Goal: Task Accomplishment & Management: Manage account settings

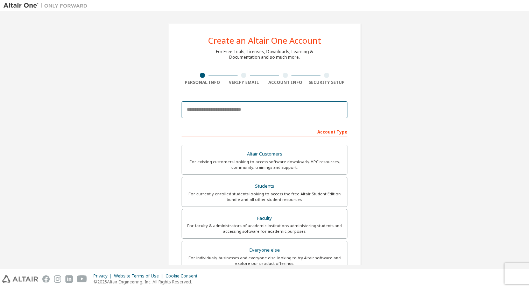
click at [257, 112] on input "email" at bounding box center [264, 109] width 166 height 17
click at [271, 109] on input "**********" at bounding box center [264, 109] width 166 height 17
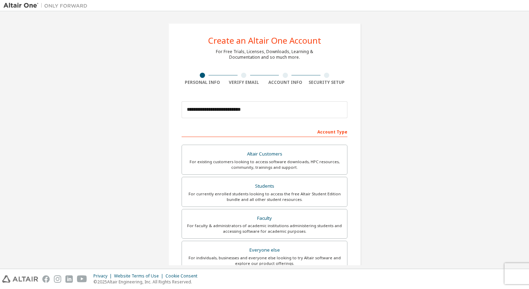
click at [300, 127] on div "Account Type" at bounding box center [264, 131] width 166 height 11
click at [286, 113] on input "**********" at bounding box center [264, 109] width 166 height 17
type input "**********"
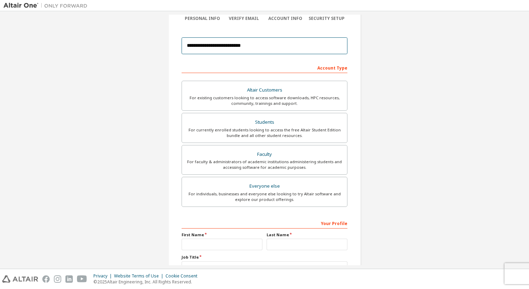
scroll to position [66, 0]
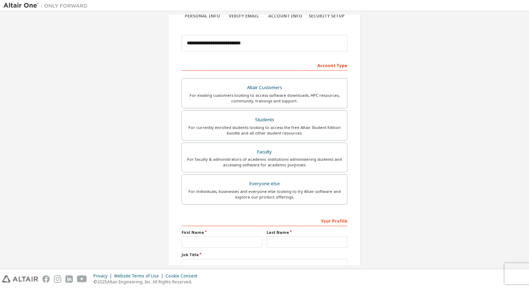
click at [278, 130] on div "For currently enrolled students looking to access the free Altair Student Editi…" at bounding box center [264, 130] width 157 height 11
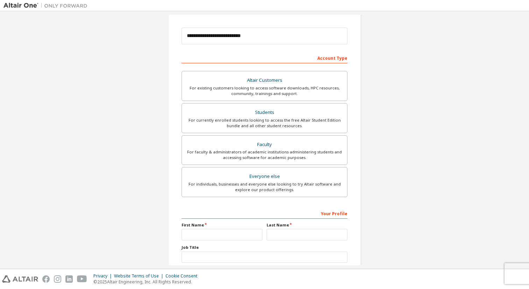
scroll to position [120, 0]
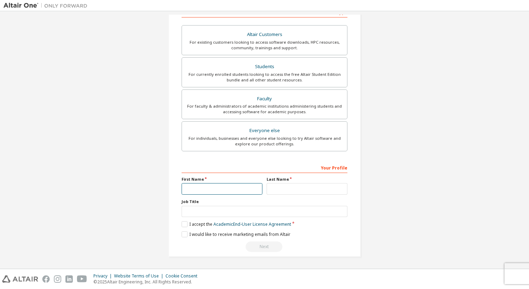
click at [227, 185] on input "text" at bounding box center [221, 189] width 81 height 12
type input "******"
click at [275, 193] on input "***" at bounding box center [306, 189] width 81 height 12
click at [316, 190] on input "****" at bounding box center [306, 189] width 81 height 12
type input "***"
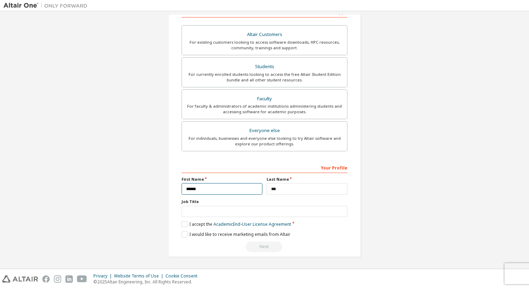
click at [246, 183] on input "******" at bounding box center [221, 189] width 81 height 12
type input "******"
click at [226, 217] on input "text" at bounding box center [264, 212] width 166 height 12
type input "*******"
click at [181, 226] on label "I accept the Academic End-User License Agreement" at bounding box center [235, 224] width 109 height 6
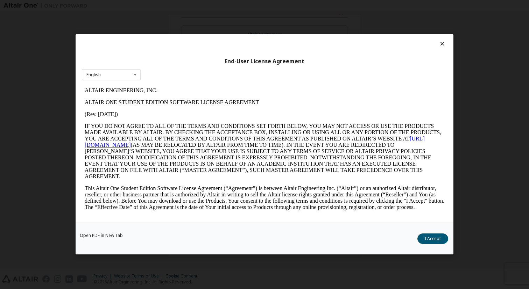
scroll to position [0, 0]
click at [429, 242] on button "I Accept" at bounding box center [432, 239] width 31 height 10
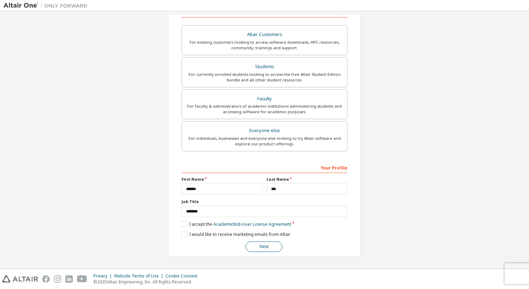
click at [274, 245] on button "Next" at bounding box center [263, 247] width 37 height 10
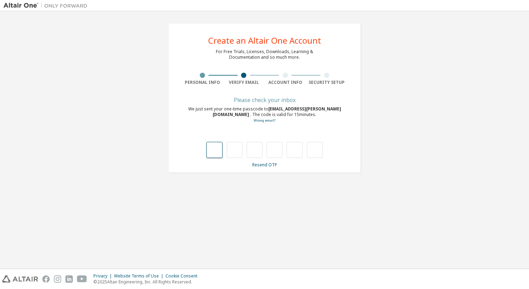
type input "*"
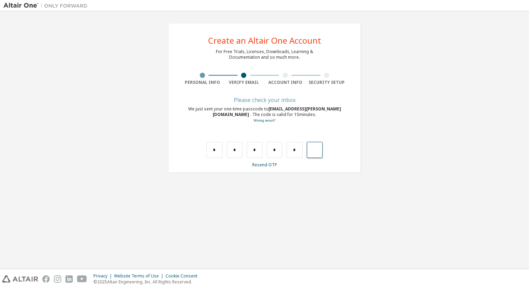
type input "*"
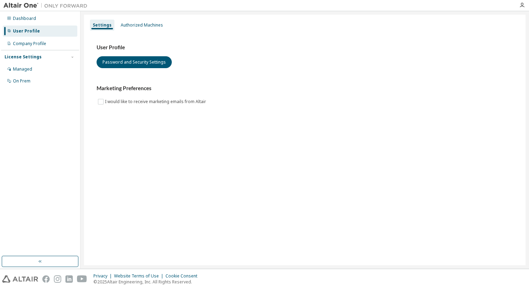
click at [21, 58] on div "License Settings" at bounding box center [23, 57] width 37 height 6
click at [29, 70] on div "Managed" at bounding box center [22, 69] width 19 height 6
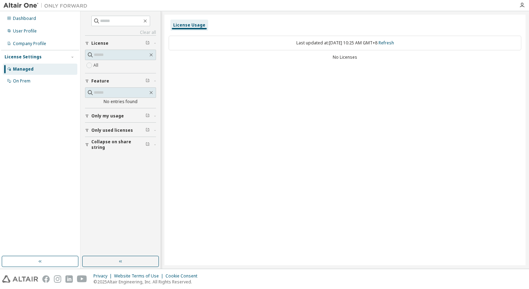
click at [121, 128] on span "Only used licenses" at bounding box center [112, 131] width 42 height 6
click at [117, 131] on span "Only used licenses" at bounding box center [112, 131] width 42 height 6
click at [26, 87] on div "License Settings Managed On Prem" at bounding box center [40, 68] width 78 height 37
click at [26, 85] on div "On Prem" at bounding box center [40, 81] width 74 height 11
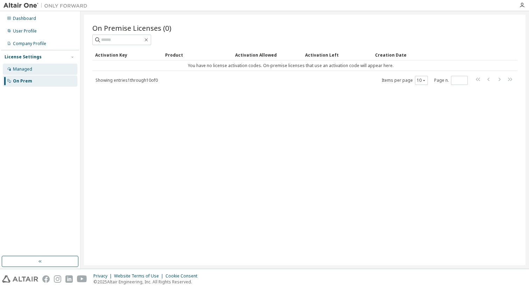
click at [39, 69] on div "Managed" at bounding box center [40, 69] width 74 height 11
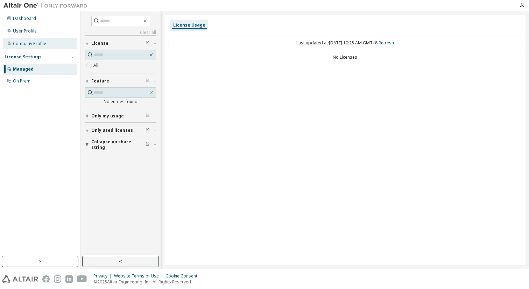
click at [30, 44] on div "Company Profile" at bounding box center [29, 44] width 33 height 6
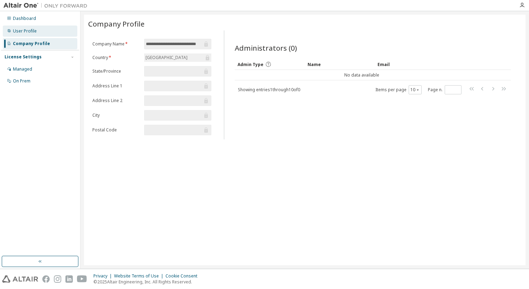
click at [31, 27] on div "User Profile" at bounding box center [40, 31] width 74 height 11
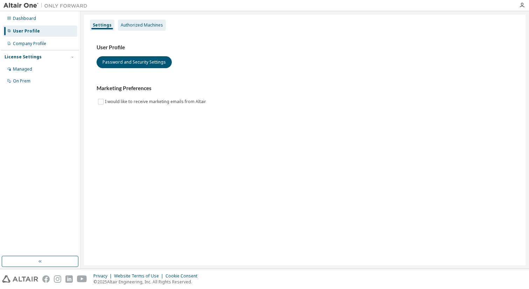
click at [133, 29] on div "Authorized Machines" at bounding box center [142, 25] width 48 height 11
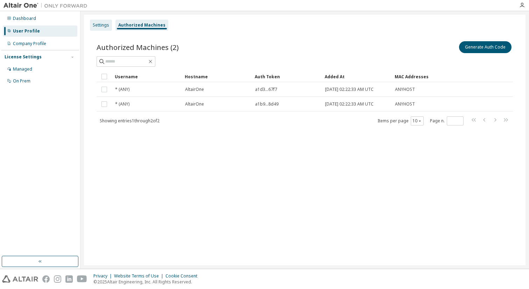
click at [104, 24] on div "Settings" at bounding box center [101, 25] width 16 height 6
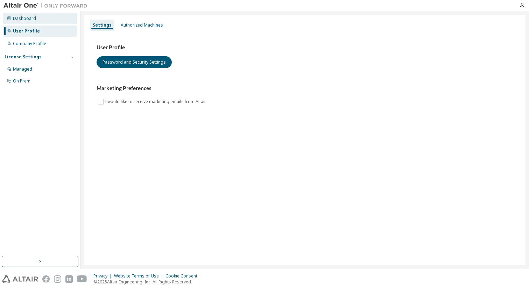
click at [29, 17] on div "Dashboard" at bounding box center [24, 19] width 23 height 6
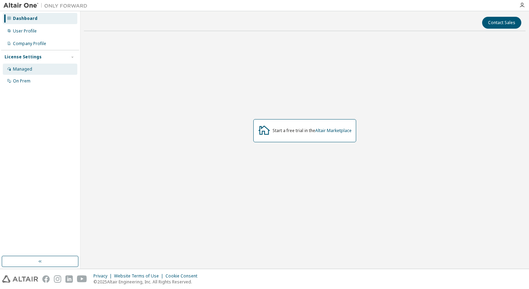
click at [20, 70] on div "Managed" at bounding box center [22, 69] width 19 height 6
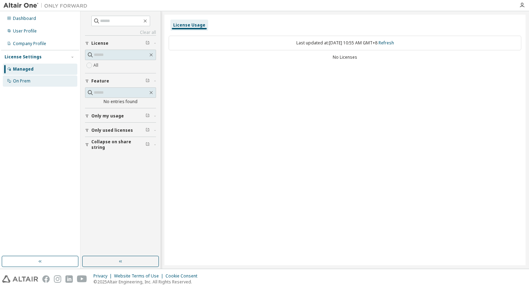
click at [23, 84] on div "On Prem" at bounding box center [40, 81] width 74 height 11
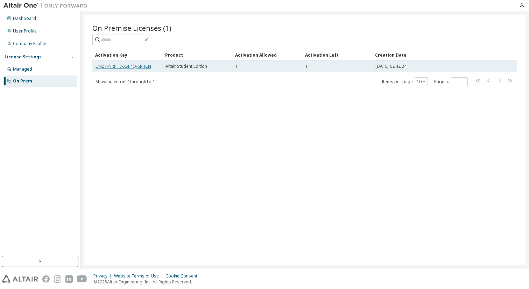
click at [150, 66] on link "LNJZ1-NRPT7-X5F4Q-6RHCN" at bounding box center [123, 66] width 56 height 6
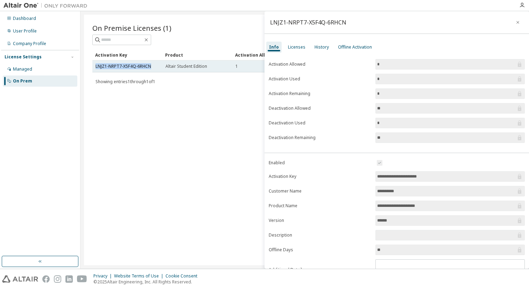
drag, startPoint x: 152, startPoint y: 67, endPoint x: 94, endPoint y: 65, distance: 58.4
click at [94, 65] on td "LNJZ1-NRPT7-X5F4Q-6RHCN" at bounding box center [127, 66] width 70 height 12
copy link "LNJZ1-NRPT7-X5F4Q-6RHCN"
click at [198, 136] on div "On Premise Licenses (1) Clear Load Save Save As Field Operator Value Select fil…" at bounding box center [304, 140] width 441 height 251
click at [515, 21] on icon "button" at bounding box center [517, 23] width 5 height 6
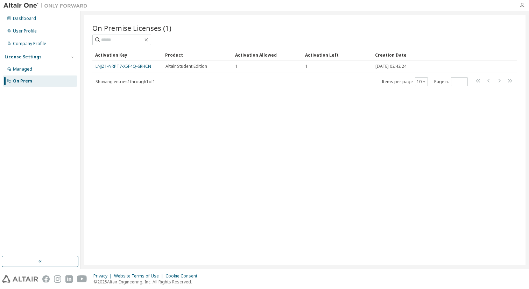
click at [519, 7] on icon "button" at bounding box center [522, 5] width 6 height 6
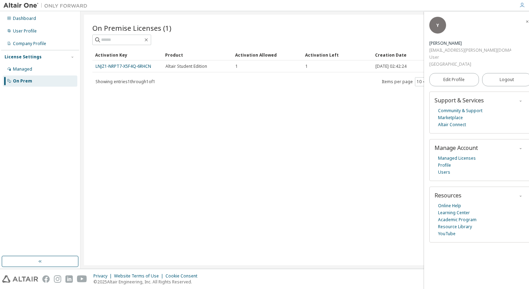
click at [523, 17] on span "button" at bounding box center [526, 21] width 7 height 11
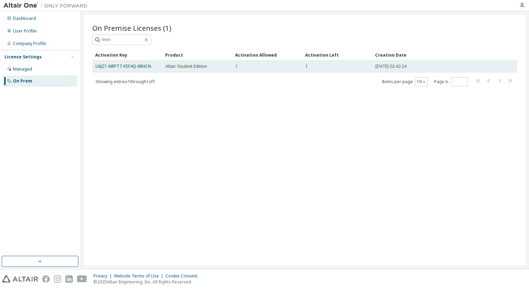
click at [260, 67] on div "1" at bounding box center [267, 67] width 64 height 6
drag, startPoint x: 155, startPoint y: 67, endPoint x: 93, endPoint y: 67, distance: 61.9
click at [93, 67] on td "LNJZ1-NRPT7-X5F4Q-6RHCN" at bounding box center [127, 66] width 70 height 12
copy link "LNJZ1-NRPT7-X5F4Q-6RHCN"
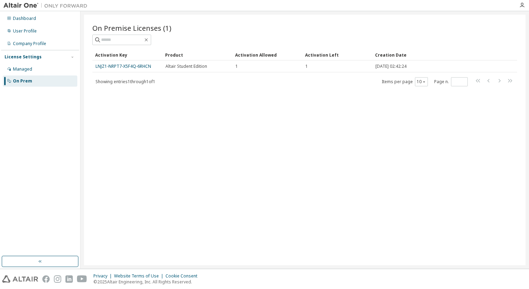
click at [245, 137] on div "On Premise Licenses (1) Clear Load Save Save As Field Operator Value Select fil…" at bounding box center [304, 140] width 441 height 251
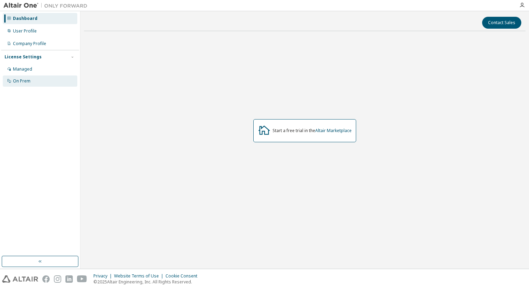
click at [31, 81] on div "On Prem" at bounding box center [40, 81] width 74 height 11
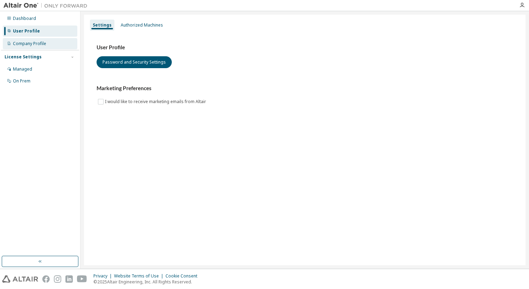
click at [40, 40] on div "Company Profile" at bounding box center [40, 43] width 74 height 11
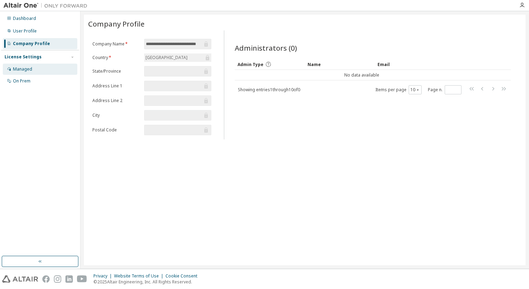
click at [50, 64] on div "Managed" at bounding box center [40, 69] width 74 height 11
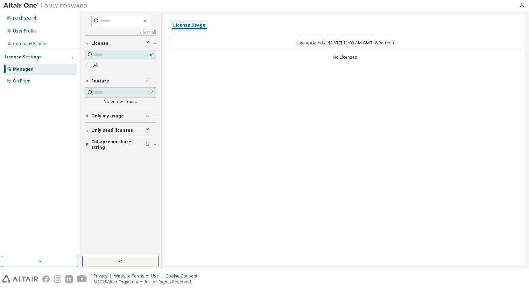
click at [52, 73] on div "Managed" at bounding box center [40, 69] width 74 height 11
click at [52, 78] on div "On Prem" at bounding box center [40, 81] width 74 height 11
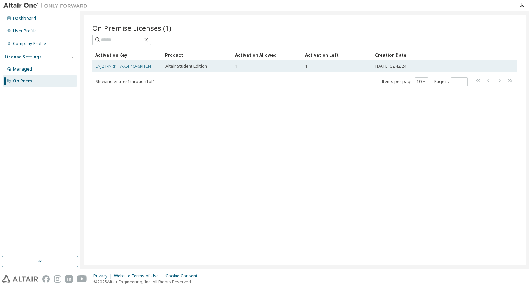
click at [140, 66] on link "LNJZ1-NRPT7-X5F4Q-6RHCN" at bounding box center [123, 66] width 56 height 6
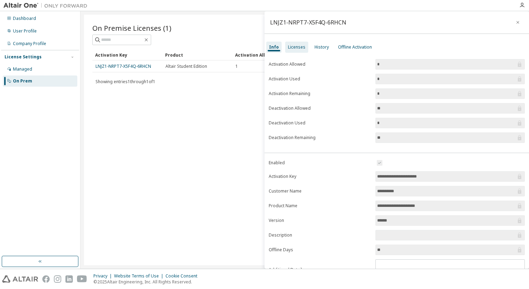
click at [295, 51] on div "Licenses" at bounding box center [296, 47] width 23 height 11
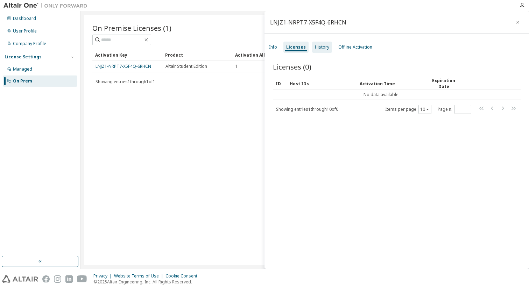
click at [322, 47] on div "History" at bounding box center [322, 47] width 14 height 6
click at [297, 43] on div "Licenses" at bounding box center [294, 47] width 23 height 11
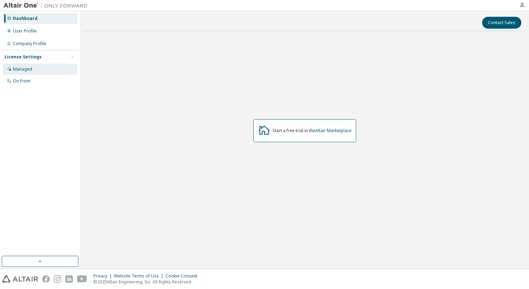
click at [31, 69] on div "Managed" at bounding box center [22, 69] width 19 height 6
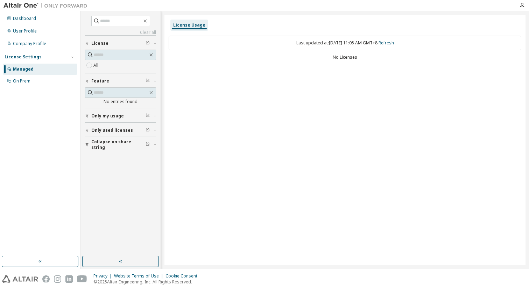
click at [186, 28] on div "License Usage" at bounding box center [189, 25] width 38 height 11
click at [117, 128] on span "Only used licenses" at bounding box center [112, 131] width 42 height 6
click at [110, 168] on button "Collapse on share string" at bounding box center [120, 164] width 71 height 15
click at [102, 44] on span "License" at bounding box center [99, 44] width 17 height 6
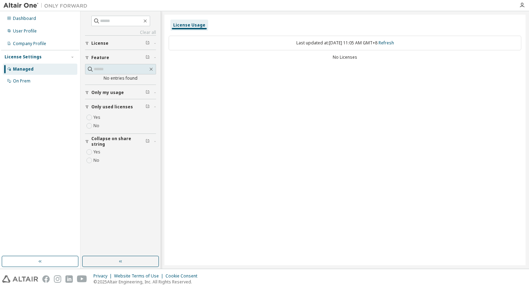
click at [102, 44] on span "License" at bounding box center [99, 44] width 17 height 6
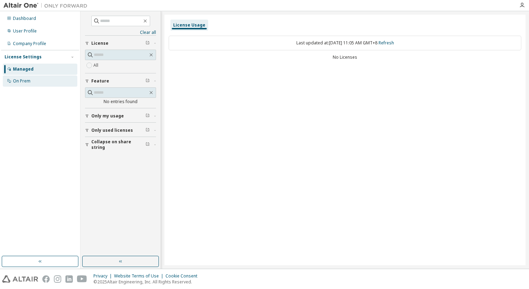
click at [42, 78] on div "On Prem" at bounding box center [40, 81] width 74 height 11
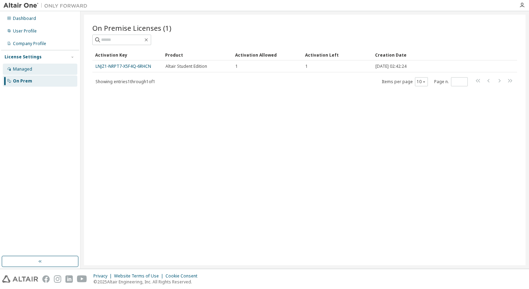
click at [51, 71] on div "Managed" at bounding box center [40, 69] width 74 height 11
